Goal: Task Accomplishment & Management: Use online tool/utility

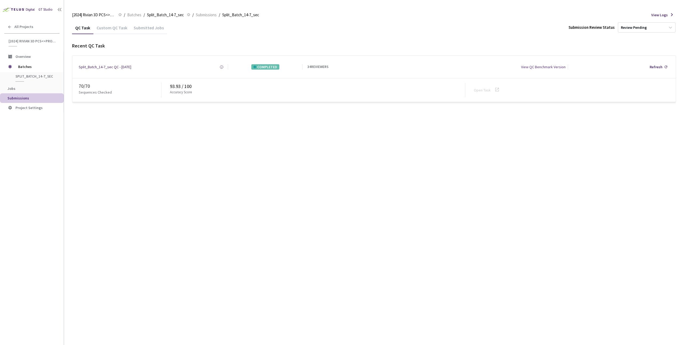
click at [110, 31] on div "Custom QC Task" at bounding box center [111, 29] width 37 height 9
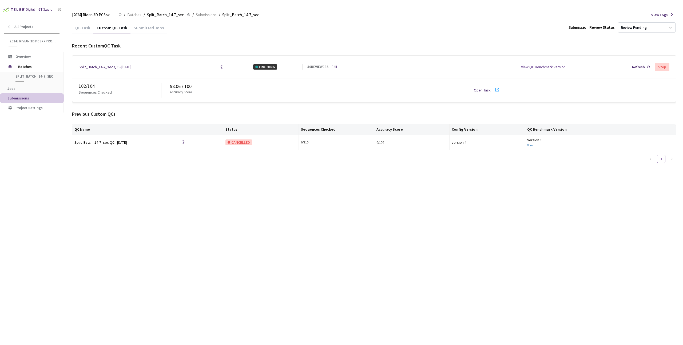
click at [483, 91] on link "Open Task" at bounding box center [482, 90] width 17 height 5
click at [129, 14] on span "Batches" at bounding box center [134, 15] width 14 height 6
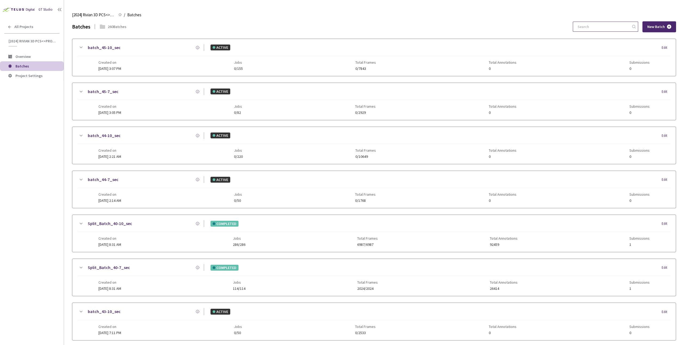
click at [589, 27] on input at bounding box center [603, 27] width 57 height 10
paste input "7-7"
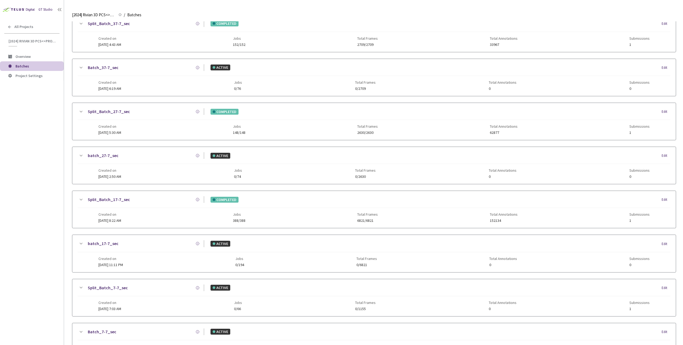
scroll to position [111, 0]
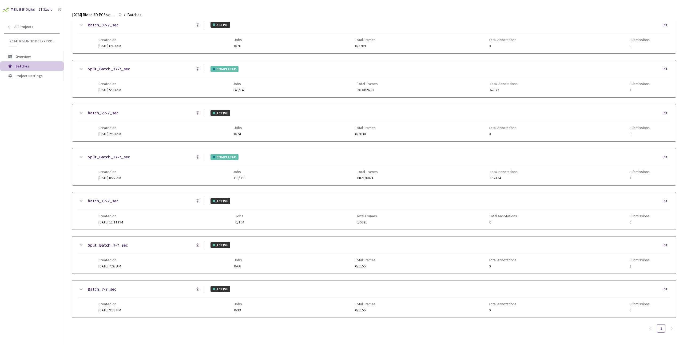
type input "7-7"
click at [174, 261] on div "Created on 24 Aug, 2024 at 7:03 AM Jobs 0/66 Total Frames 0/1155 Total Annotati…" at bounding box center [373, 261] width 551 height 15
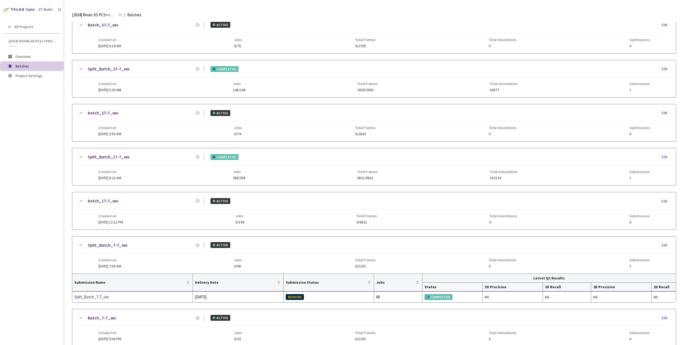
scroll to position [140, 0]
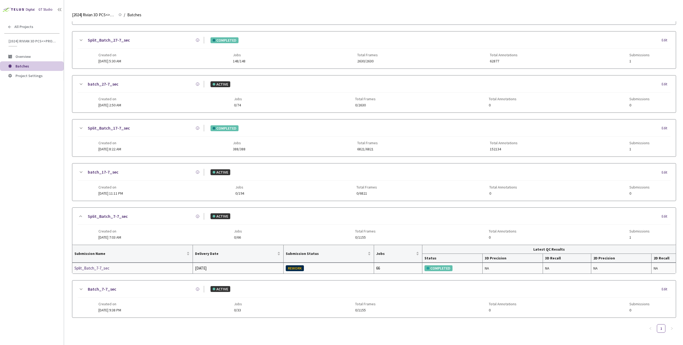
click at [97, 272] on td "Split_Batch_7-7_sec" at bounding box center [132, 268] width 121 height 11
click at [97, 268] on div "Split_Batch_7-7_sec" at bounding box center [102, 268] width 57 height 6
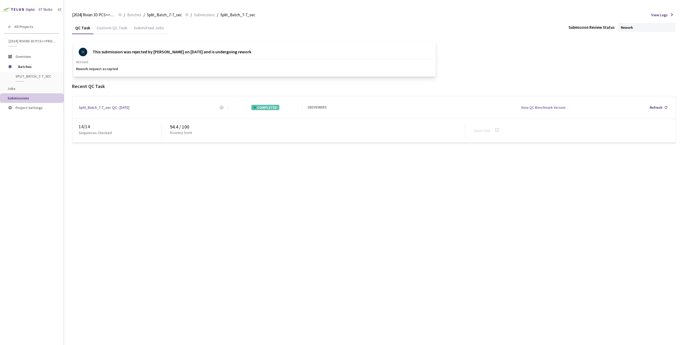
click at [108, 27] on div "Custom QC Task" at bounding box center [111, 29] width 37 height 9
click at [73, 30] on div "QC Task" at bounding box center [82, 29] width 21 height 9
click at [139, 14] on span "Batches" at bounding box center [134, 15] width 14 height 6
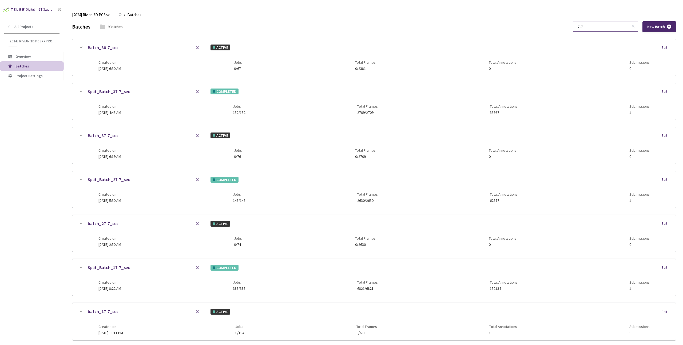
drag, startPoint x: 593, startPoint y: 27, endPoint x: 589, endPoint y: 28, distance: 4.3
click at [589, 28] on input "7-7" at bounding box center [603, 27] width 57 height 10
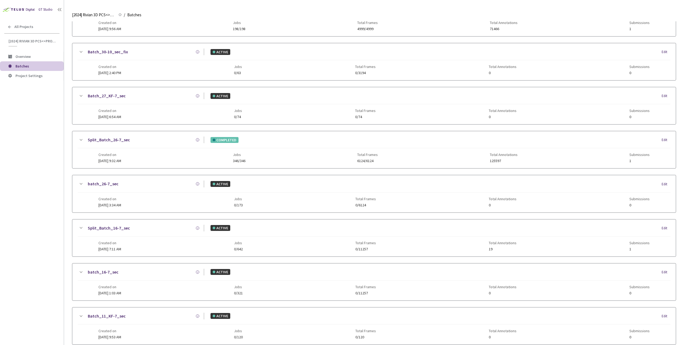
scroll to position [243, 0]
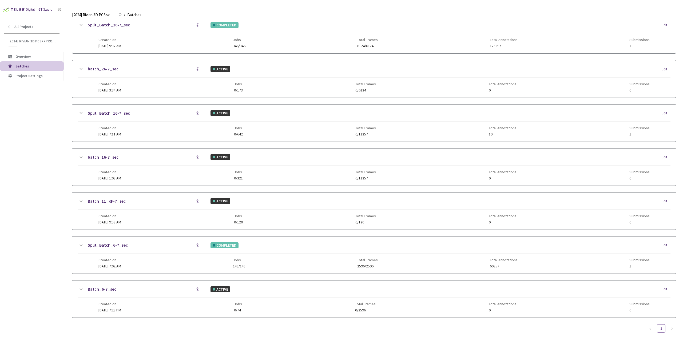
type input "6-7"
click at [199, 256] on div "Created on 24 Aug, 2024 at 7:02 AM Jobs 148/148 Total Frames 2596/2596 Total An…" at bounding box center [373, 261] width 551 height 15
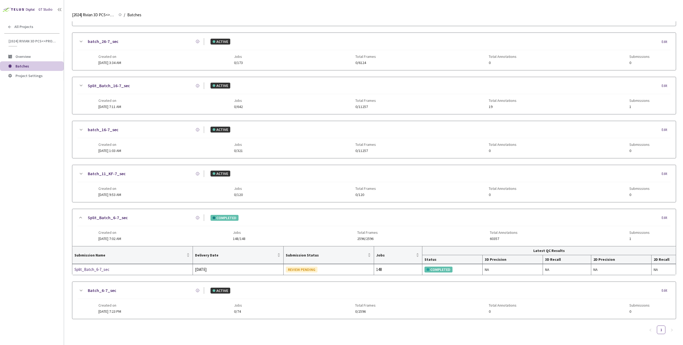
scroll to position [272, 0]
click at [103, 268] on div "Split_Batch_6-7_sec" at bounding box center [102, 268] width 57 height 6
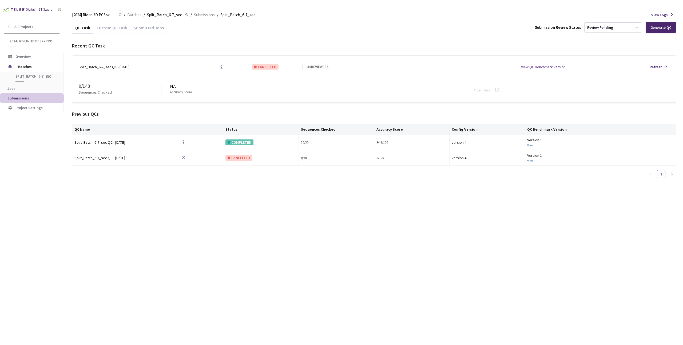
click at [314, 207] on div "QC Task Custom QC Task Submitted Jobs Submission Review Status Review Pending G…" at bounding box center [374, 183] width 604 height 324
click at [318, 281] on div "QC Task Custom QC Task Submitted Jobs Submission Review Status Review Pending G…" at bounding box center [374, 183] width 604 height 324
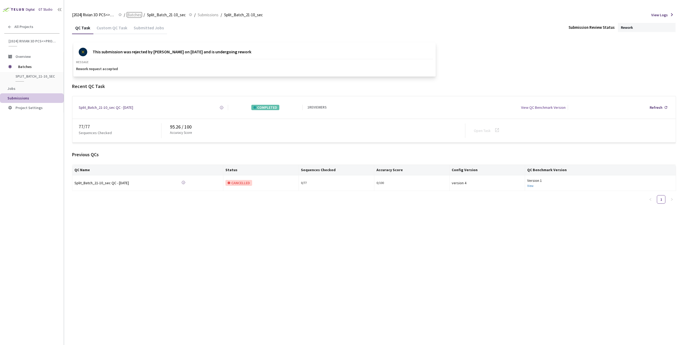
click at [136, 16] on span "Batches" at bounding box center [134, 15] width 14 height 6
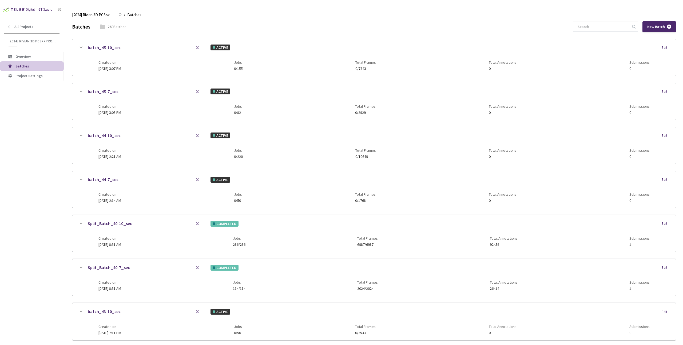
click at [596, 27] on input at bounding box center [603, 27] width 57 height 10
paste input "6-7"
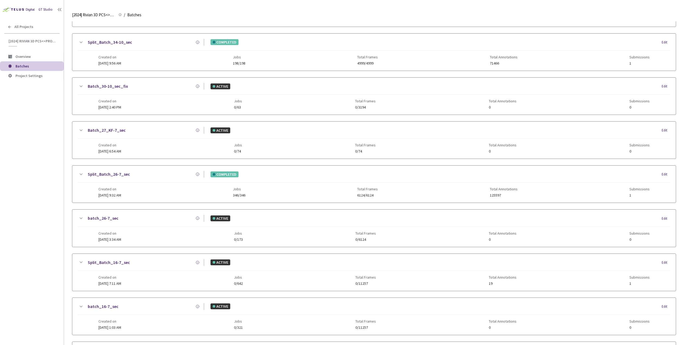
scroll to position [243, 0]
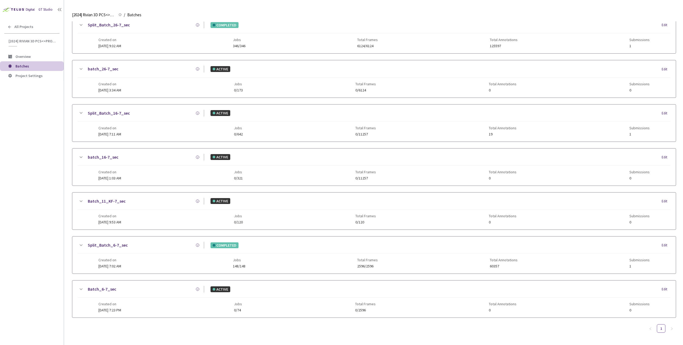
type input "6-7"
click at [309, 264] on div "Created on 24 Aug, 2024 at 7:02 AM Jobs 148/148 Total Frames 2596/2596 Total An…" at bounding box center [373, 261] width 551 height 15
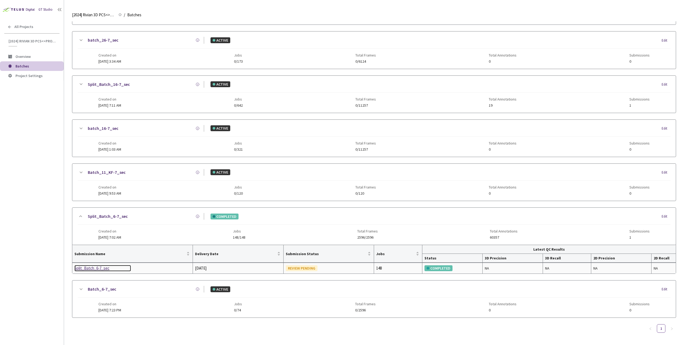
click at [98, 268] on div "Split_Batch_6-7_sec" at bounding box center [102, 268] width 57 height 6
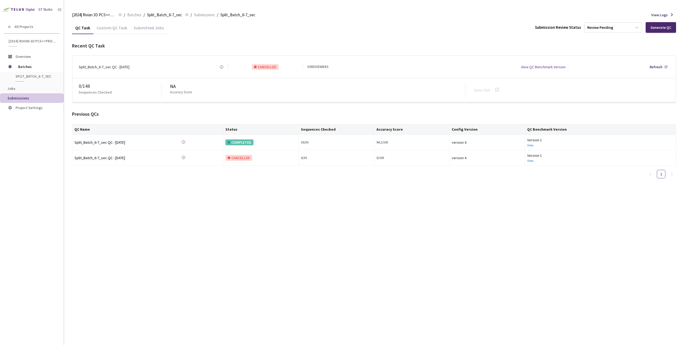
click at [117, 33] on div "Custom QC Task" at bounding box center [111, 29] width 37 height 9
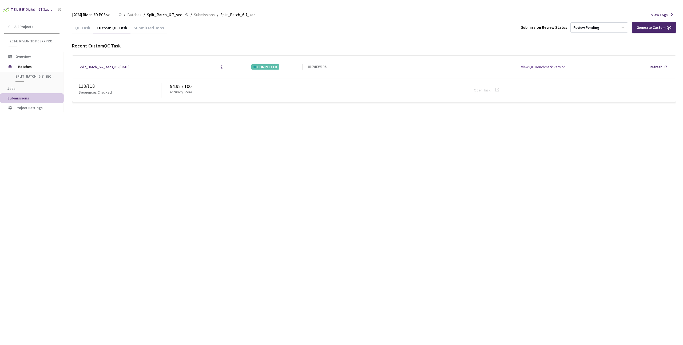
click at [78, 31] on div "QC Task" at bounding box center [82, 29] width 21 height 9
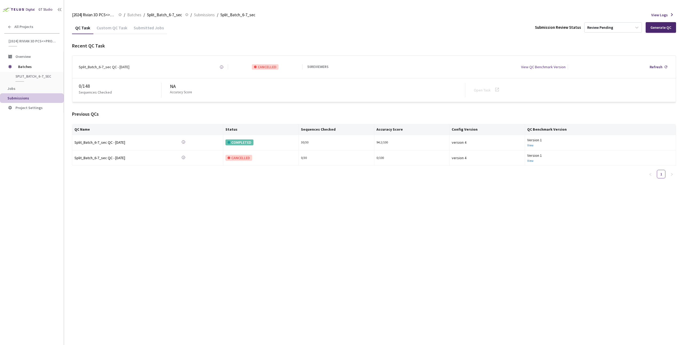
click at [289, 274] on div "QC Task Custom QC Task Submitted Jobs Submission Review Status Review Pending G…" at bounding box center [374, 183] width 604 height 324
click at [280, 82] on div "0 / 148 Sequences Checked NA Accuracy Score Open Task" at bounding box center [374, 89] width 604 height 23
click at [138, 17] on span "Batches" at bounding box center [134, 15] width 14 height 6
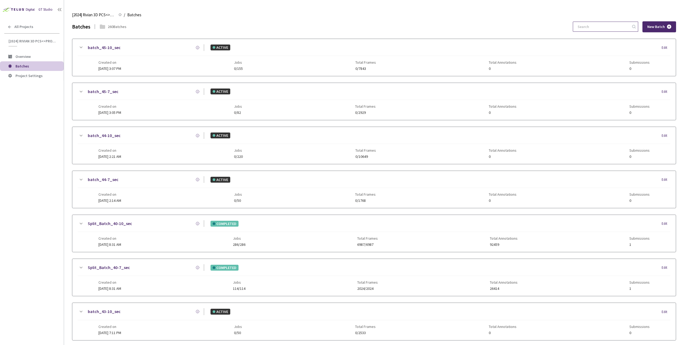
click at [607, 28] on input at bounding box center [603, 27] width 57 height 10
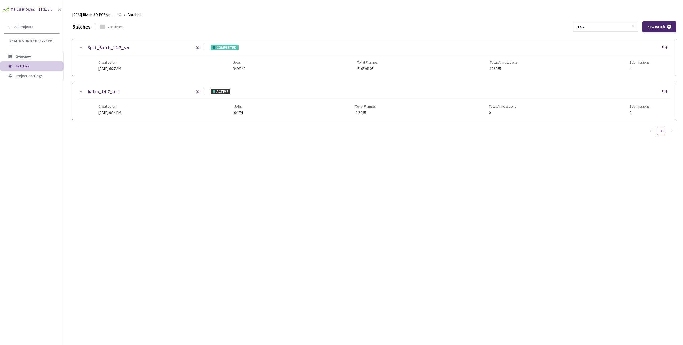
type input "14-7"
click at [189, 66] on div "Created on 28 Oct, 2024 at 6:27 AM Jobs 349/349 Total Frames 6105/6105 Total An…" at bounding box center [373, 63] width 551 height 15
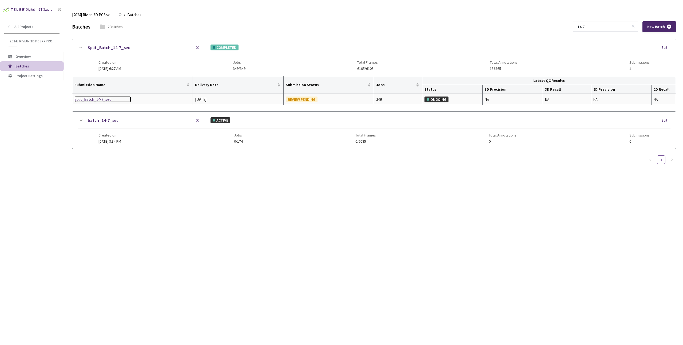
click at [95, 101] on div "Split_Batch_14-7_sec" at bounding box center [102, 99] width 57 height 6
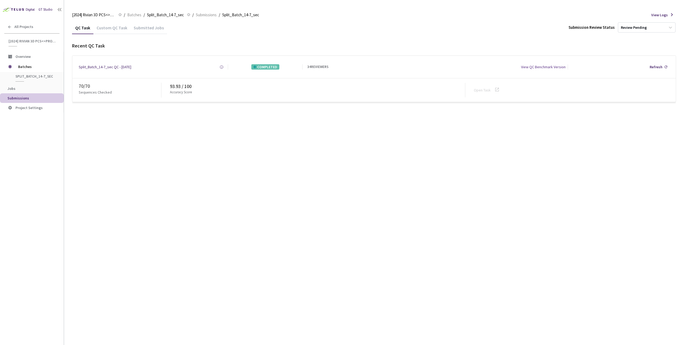
click at [121, 29] on div "Custom QC Task" at bounding box center [111, 29] width 37 height 9
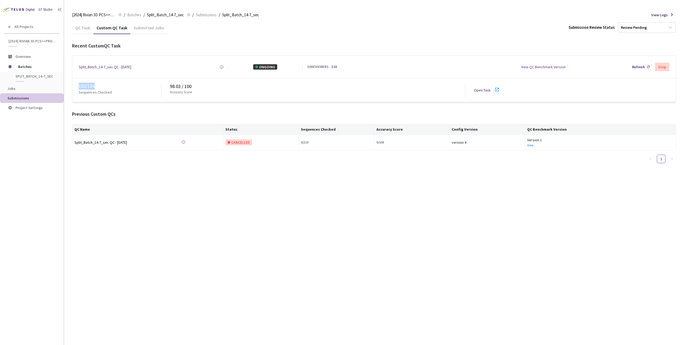
drag, startPoint x: 74, startPoint y: 86, endPoint x: 151, endPoint y: 86, distance: 76.3
click at [141, 86] on div "103 / 104 Sequences Checked 98.03 / 100 Accuracy Score Open Task" at bounding box center [374, 89] width 604 height 23
click at [299, 249] on div "QC Task Custom QC Task Submitted Jobs Submission Review Status Review Pending R…" at bounding box center [374, 183] width 604 height 324
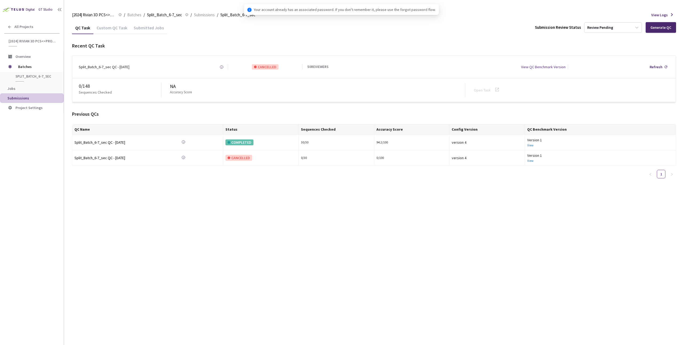
click at [106, 27] on div "Custom QC Task" at bounding box center [111, 29] width 37 height 9
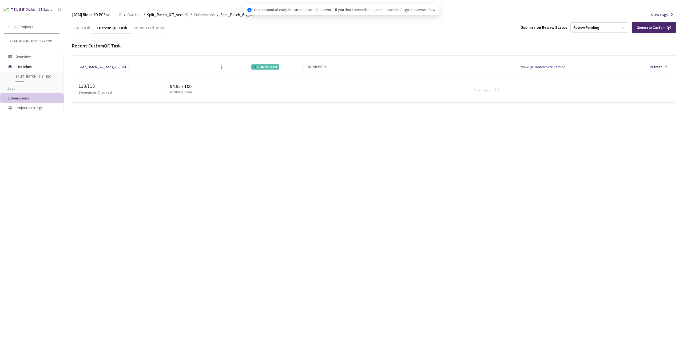
click at [84, 31] on div "QC Task" at bounding box center [82, 29] width 21 height 9
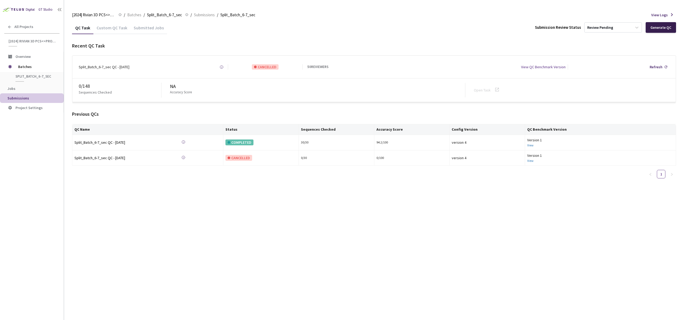
click at [665, 31] on div "Generate QC" at bounding box center [661, 27] width 30 height 11
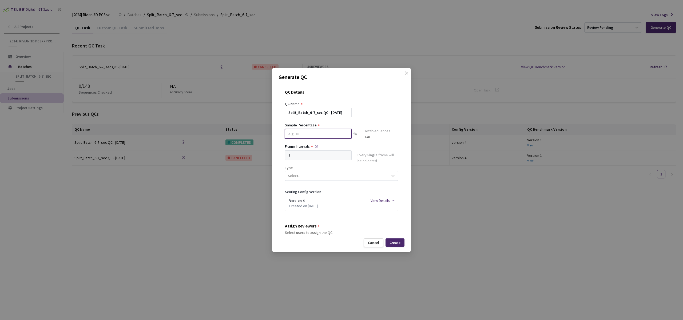
click at [309, 136] on input at bounding box center [318, 134] width 67 height 10
type input "50"
click at [379, 121] on div at bounding box center [341, 119] width 113 height 5
click at [306, 180] on div "Select..." at bounding box center [336, 177] width 103 height 9
click at [303, 230] on div "Segmentation 3D" at bounding box center [339, 228] width 109 height 9
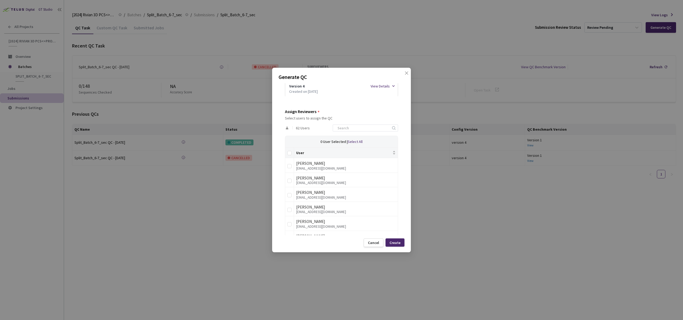
scroll to position [117, 0]
click at [279, 155] on div "QC Details QC Name Split_Batch_6-7_sec QC - [DATE] Sample Percentage 50 % Sampl…" at bounding box center [342, 159] width 126 height 152
click at [375, 127] on input at bounding box center [362, 127] width 57 height 6
type input "@rivian"
click at [291, 149] on label at bounding box center [289, 152] width 4 height 6
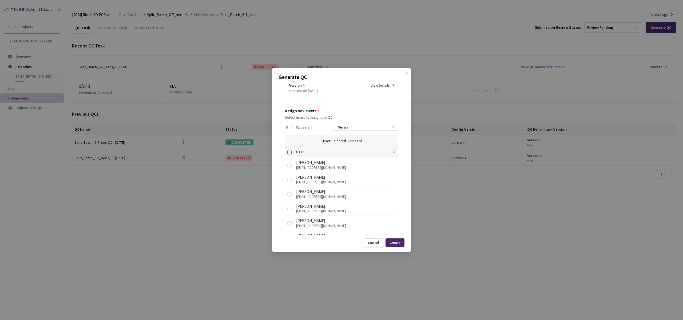
click at [291, 150] on input "Select all" at bounding box center [289, 152] width 4 height 4
checkbox input "true"
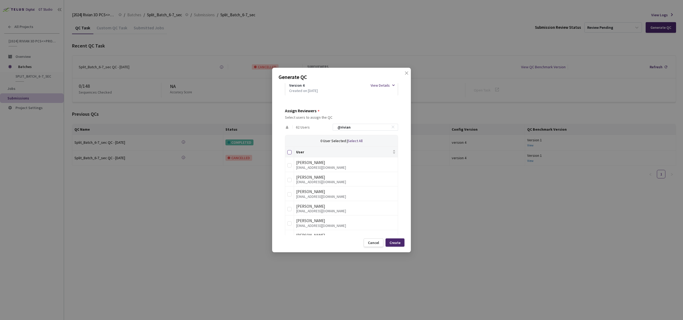
checkbox input "true"
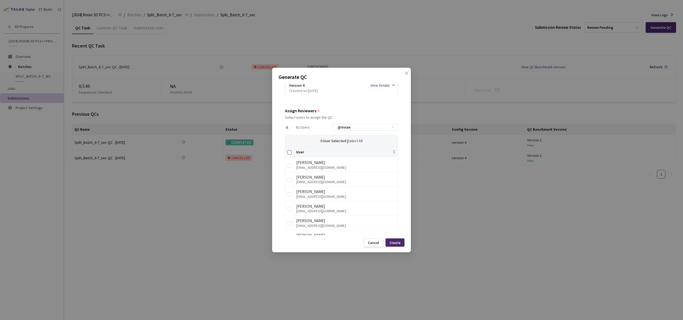
checkbox input "true"
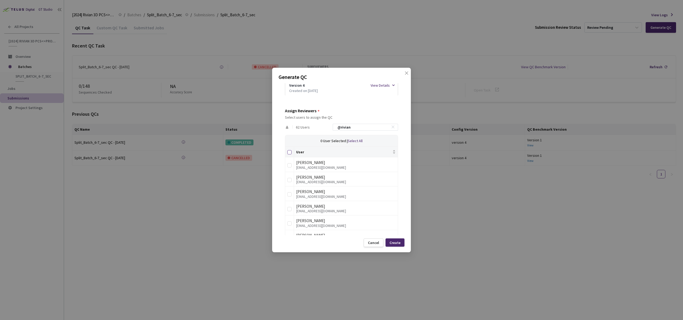
checkbox input "true"
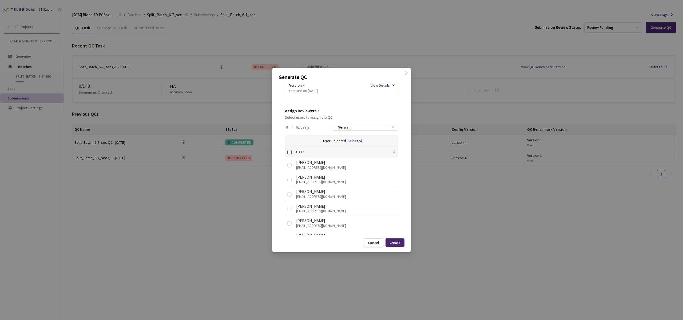
checkbox input "true"
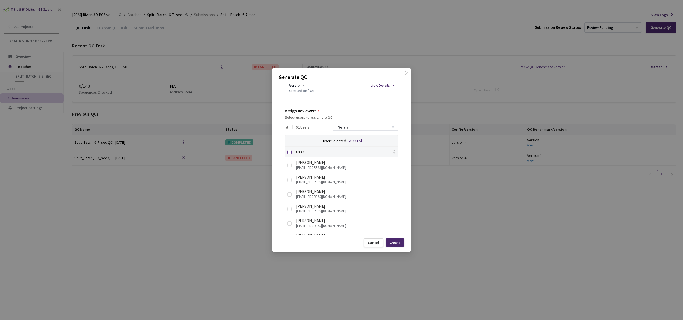
checkbox input "true"
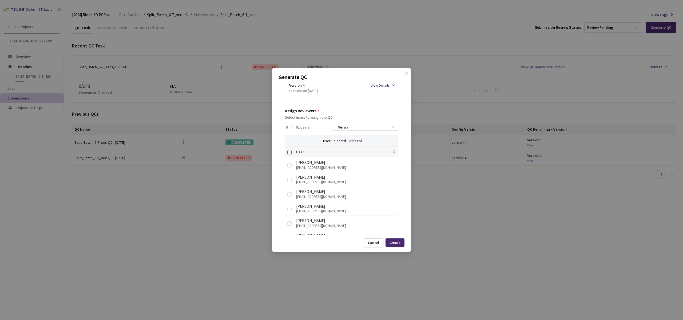
checkbox input "true"
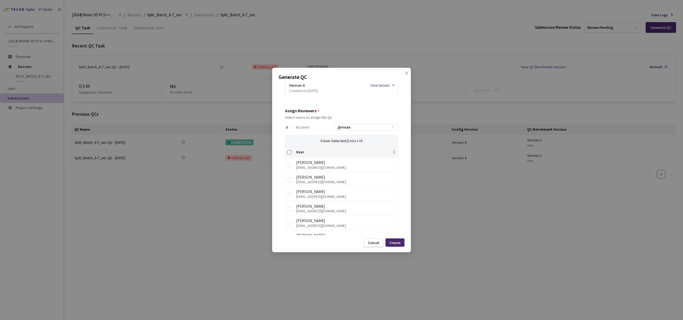
checkbox input "true"
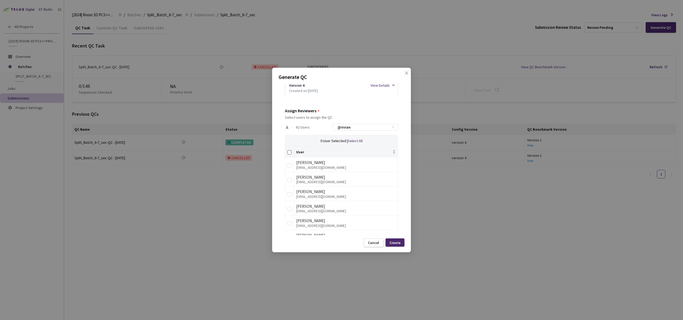
checkbox input "true"
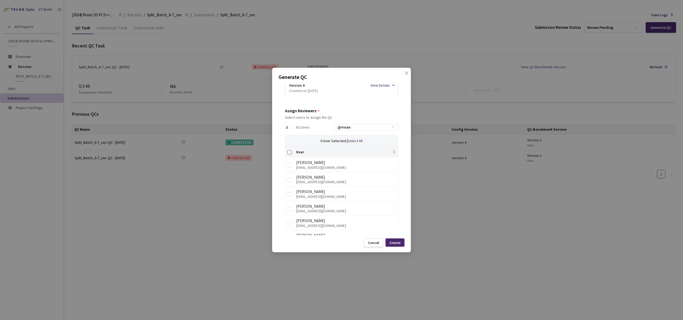
checkbox input "true"
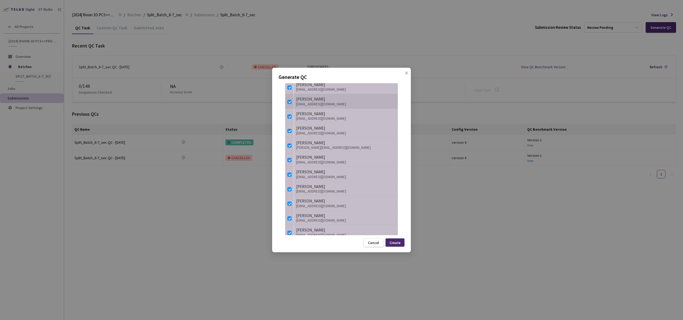
scroll to position [140, 0]
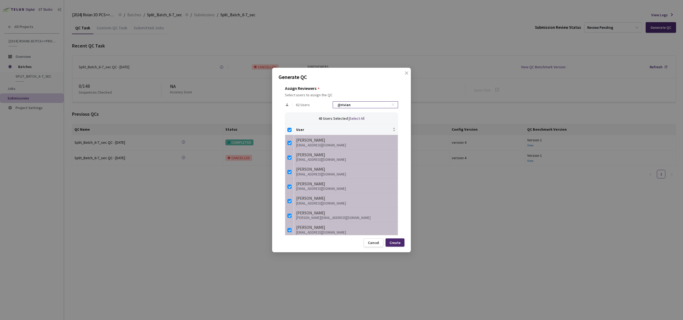
click at [352, 104] on input "@rivian" at bounding box center [362, 105] width 57 height 6
checkbox input "false"
click at [374, 94] on div "Select users to assign the QC" at bounding box center [341, 95] width 113 height 4
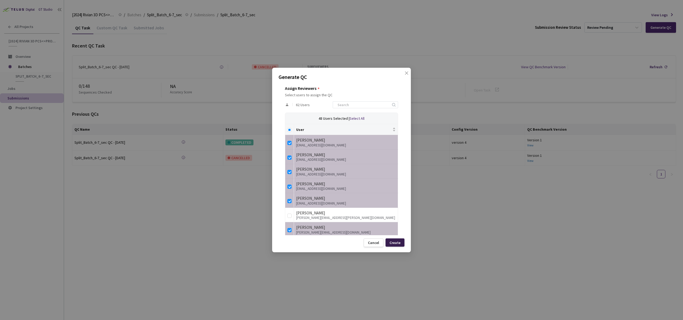
click at [399, 240] on div "Create" at bounding box center [395, 243] width 19 height 8
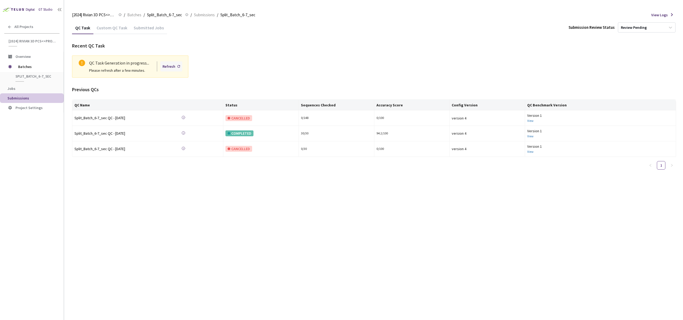
click at [172, 67] on div "Refresh" at bounding box center [169, 67] width 13 height 6
click at [166, 66] on div "Refresh" at bounding box center [169, 67] width 13 height 6
click at [174, 67] on div "Refresh" at bounding box center [169, 67] width 13 height 6
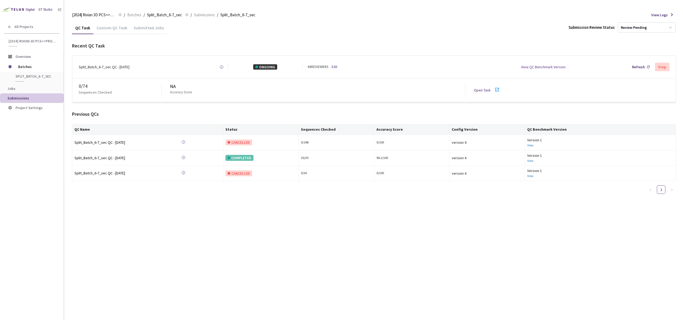
click at [110, 29] on div "Custom QC Task" at bounding box center [111, 29] width 37 height 9
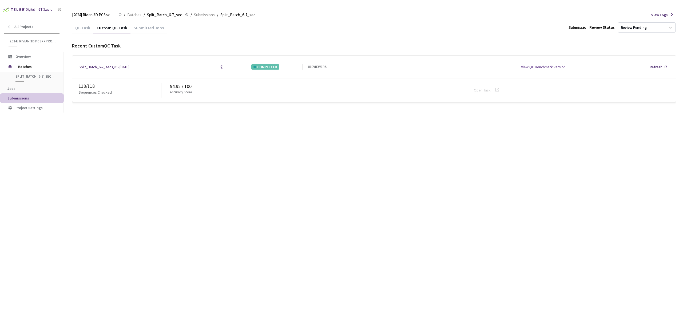
click at [76, 27] on div "QC Task" at bounding box center [82, 29] width 21 height 9
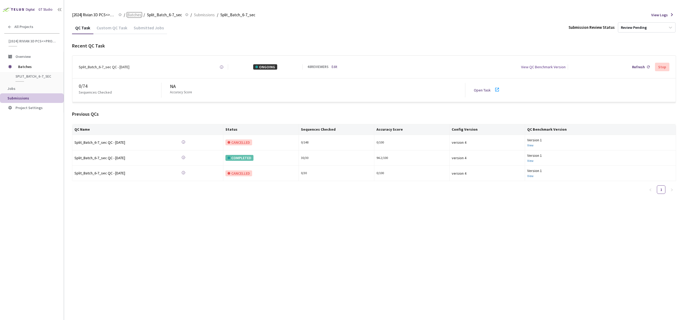
click at [140, 14] on span "Batches" at bounding box center [134, 15] width 14 height 6
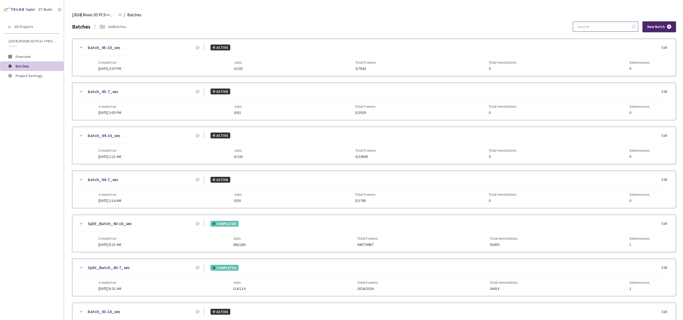
click at [594, 31] on input at bounding box center [603, 27] width 57 height 10
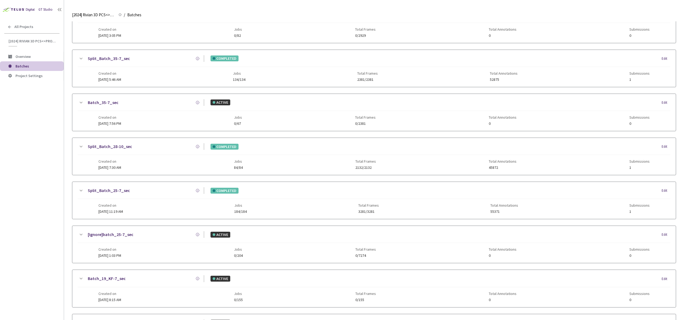
scroll to position [268, 0]
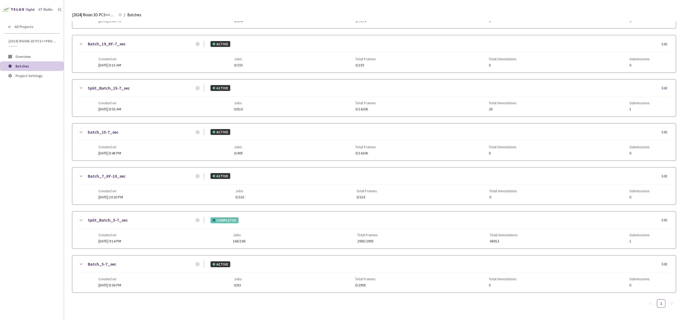
type input "5-7"
click at [196, 237] on div "Created on [DATE] 9:14 PM Jobs 166/166 Total Frames 2905/2905 Total Annotations…" at bounding box center [373, 236] width 551 height 15
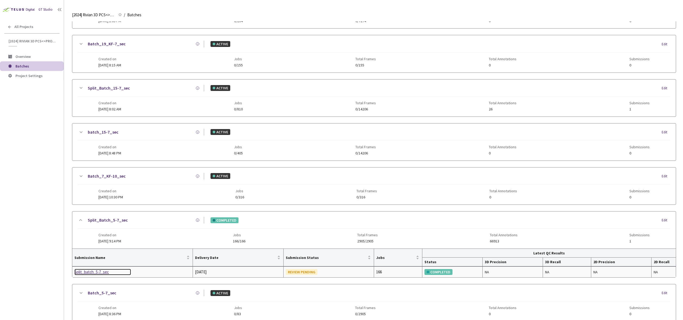
click at [100, 273] on div "Split_batch_5-7_sec" at bounding box center [102, 272] width 57 height 6
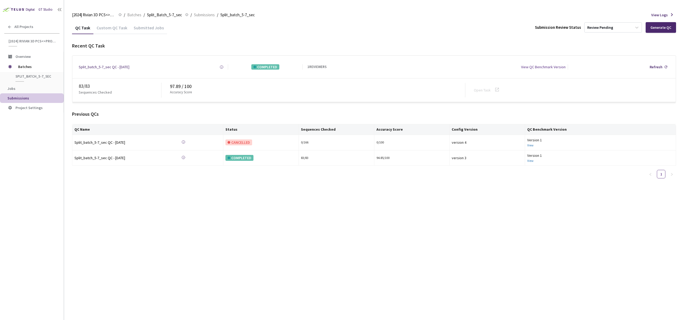
click at [106, 28] on div "Custom QC Task" at bounding box center [111, 29] width 37 height 9
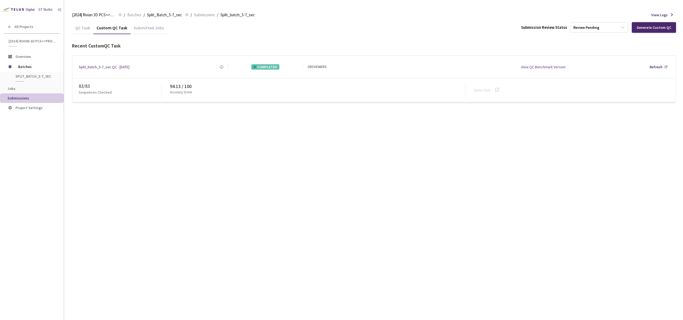
click at [75, 35] on div "QC Task Custom QC Task Submitted Jobs Submission Review Status Review Pending G…" at bounding box center [374, 61] width 604 height 81
click at [82, 26] on div "QC Task" at bounding box center [82, 29] width 21 height 9
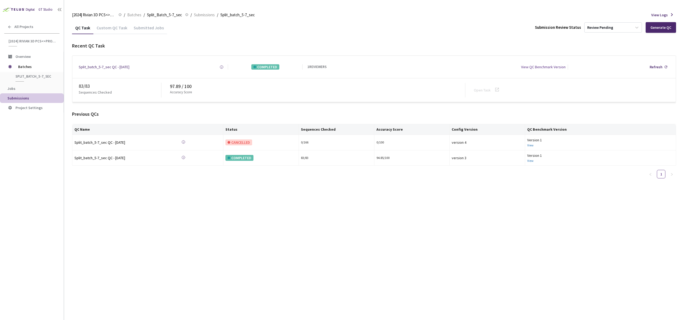
click at [108, 29] on div "Custom QC Task" at bounding box center [111, 29] width 37 height 9
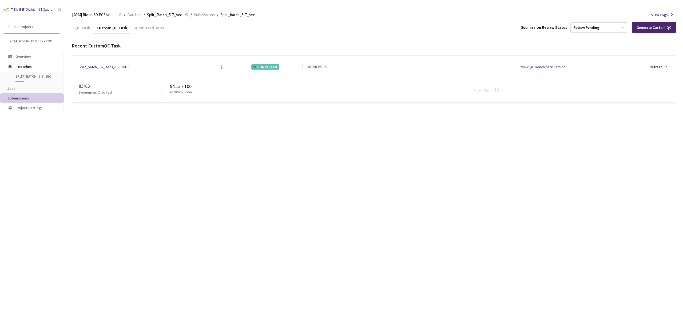
click at [75, 30] on div "QC Task" at bounding box center [82, 29] width 21 height 9
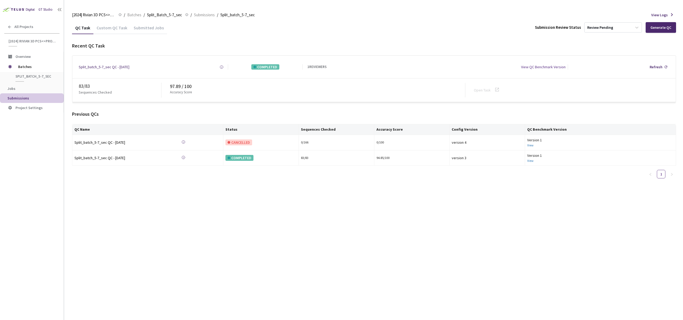
click at [83, 31] on div "QC Task" at bounding box center [82, 29] width 21 height 9
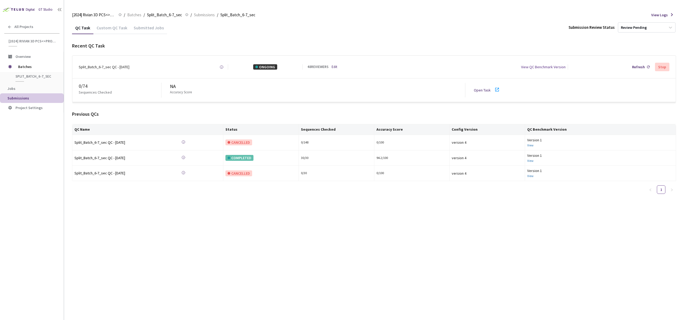
click at [480, 88] on link "Open Task" at bounding box center [482, 90] width 17 height 5
